Goal: Task Accomplishment & Management: Manage account settings

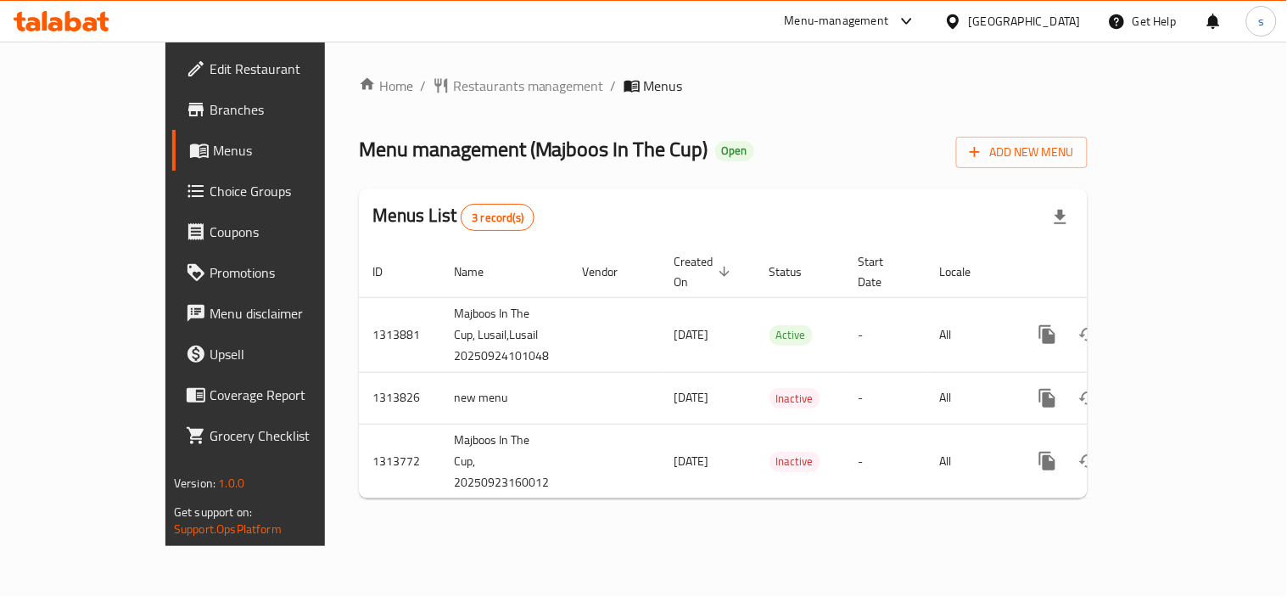
click at [210, 191] on span "Choice Groups" at bounding box center [288, 191] width 157 height 20
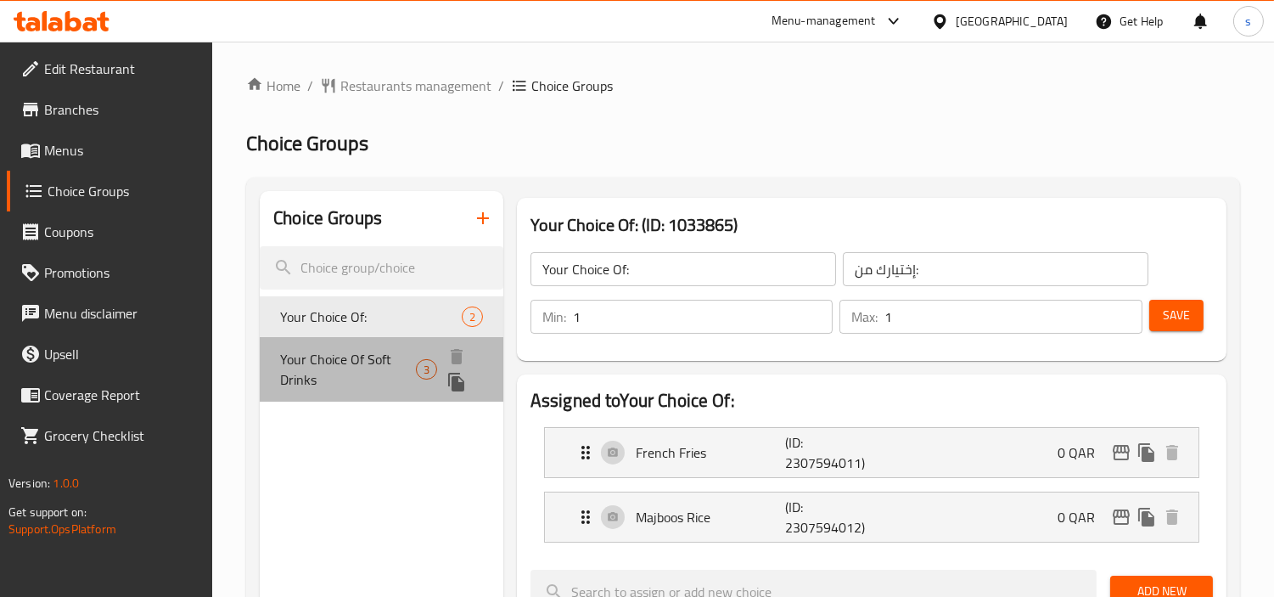
click at [336, 363] on span "Your Choice Of Soft Drinks" at bounding box center [348, 369] width 136 height 41
type input "Your Choice Of Soft Drinks"
type input "اختيارك من مشروبات غازية"
type input "0"
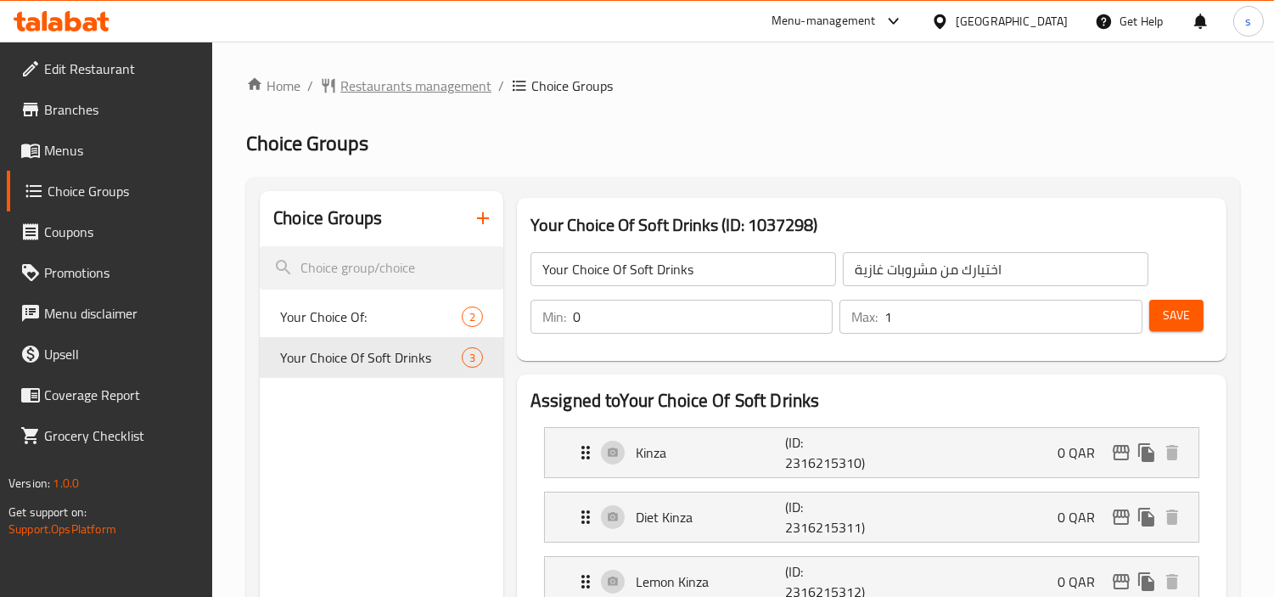
click at [412, 87] on span "Restaurants management" at bounding box center [415, 86] width 151 height 20
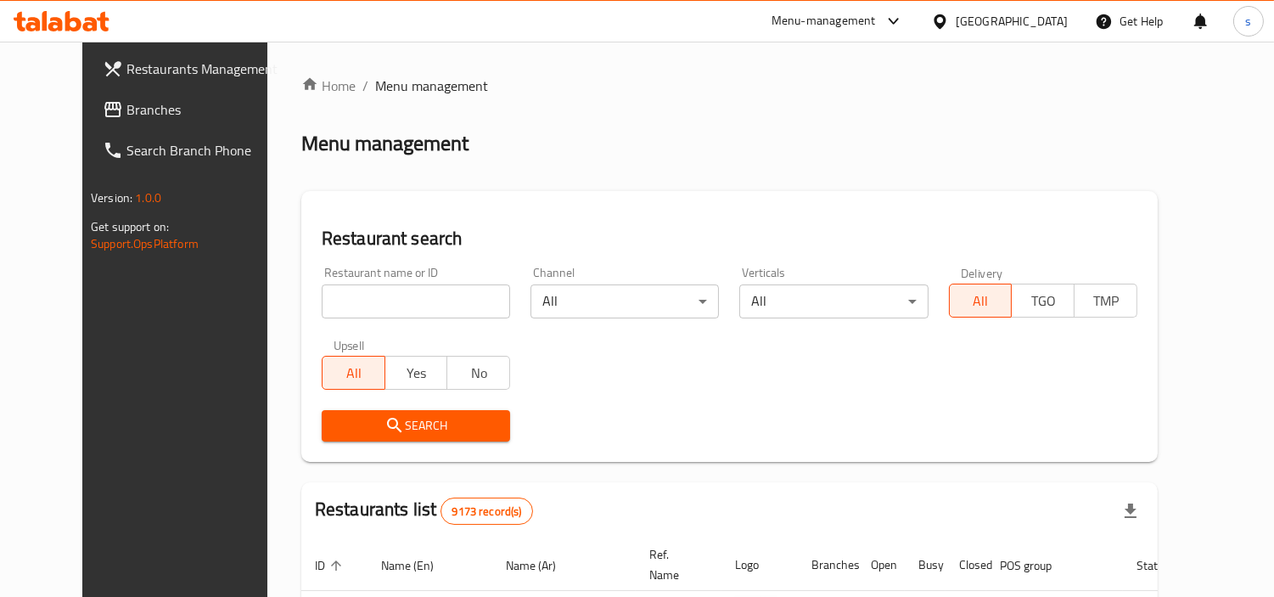
click at [126, 112] on span "Branches" at bounding box center [203, 109] width 155 height 20
